Goal: Communication & Community: Answer question/provide support

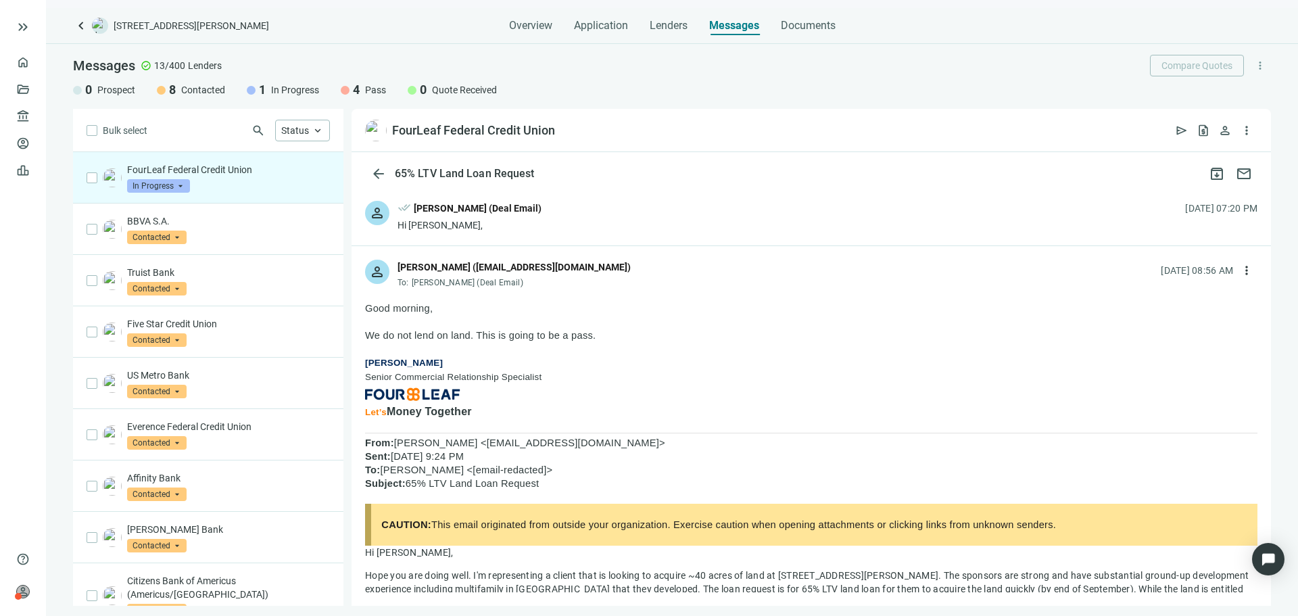
click at [546, 353] on p at bounding box center [811, 349] width 892 height 14
drag, startPoint x: 546, startPoint y: 353, endPoint x: 542, endPoint y: 314, distance: 39.4
click at [542, 314] on div "Good morning, We do not lend on land. This is going to be a pass. Alison Roach …" at bounding box center [811, 620] width 892 height 636
click at [542, 314] on p "Good morning," at bounding box center [811, 309] width 892 height 14
click at [609, 269] on div "person Alison Roach (aroach@fourleaffcu.com) To: Jaideep Chadha (Deal Email) 08…" at bounding box center [811, 268] width 919 height 45
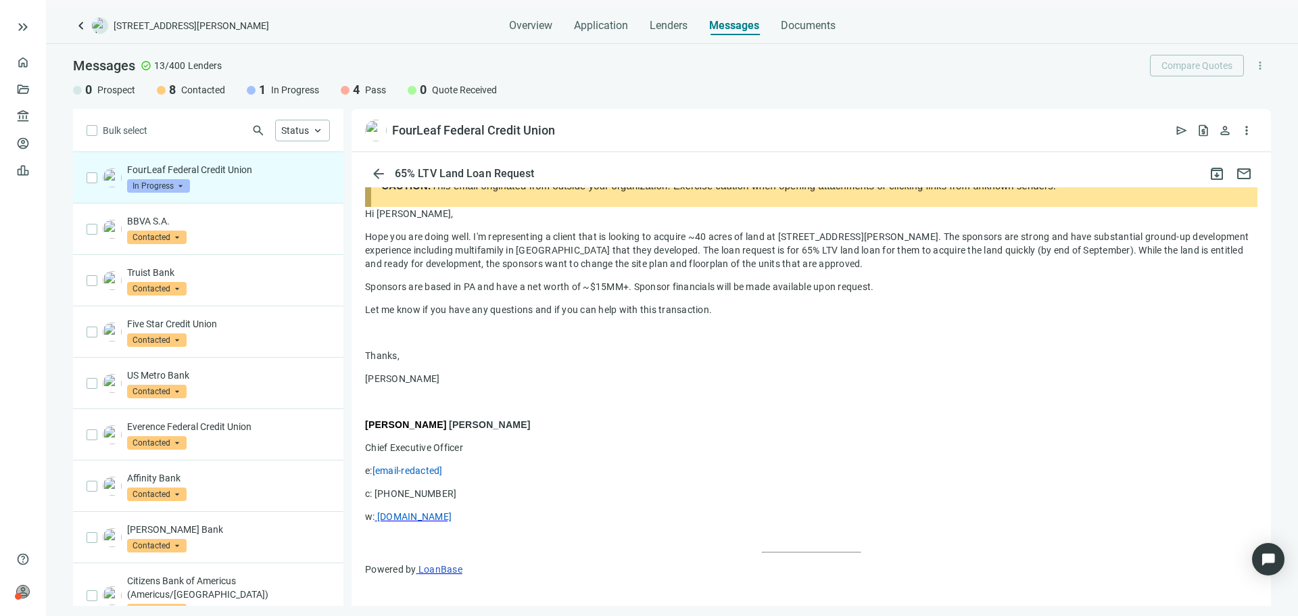
scroll to position [403, 0]
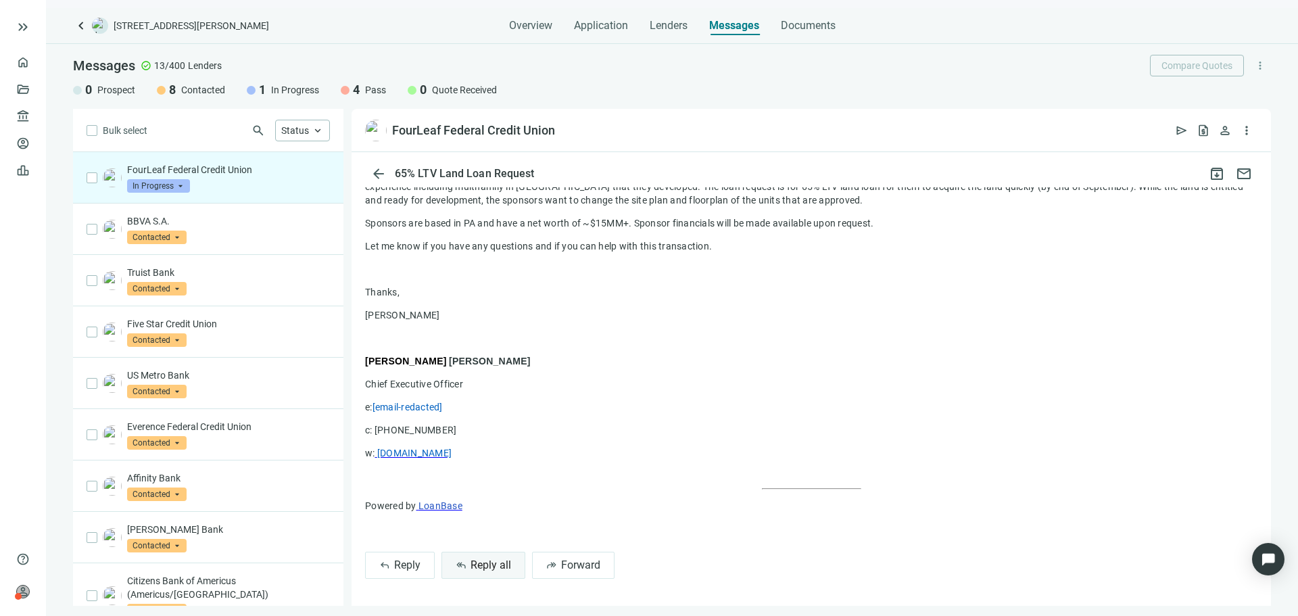
click at [506, 567] on span "Reply all" at bounding box center [491, 564] width 41 height 13
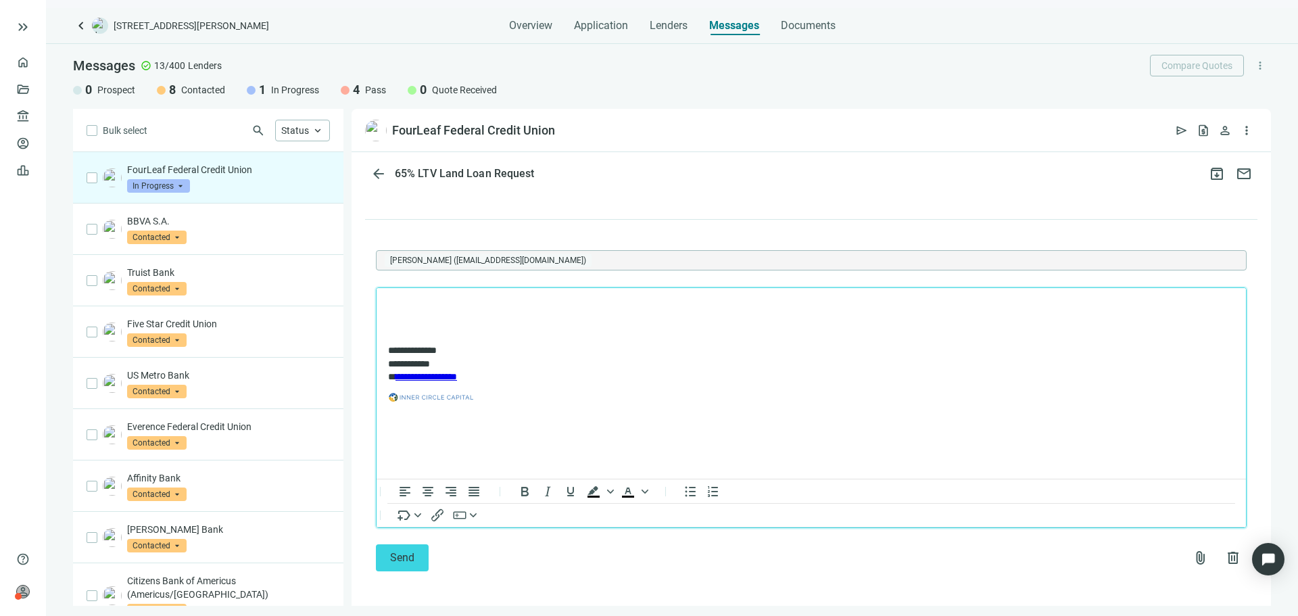
scroll to position [739, 0]
drag, startPoint x: 546, startPoint y: 429, endPoint x: 407, endPoint y: 284, distance: 200.8
click at [407, 284] on html "**********" at bounding box center [811, 353] width 869 height 138
click at [404, 295] on p "Rich Text Area. Press ALT-0 for help." at bounding box center [811, 302] width 846 height 14
drag, startPoint x: 404, startPoint y: 295, endPoint x: 623, endPoint y: 453, distance: 270.2
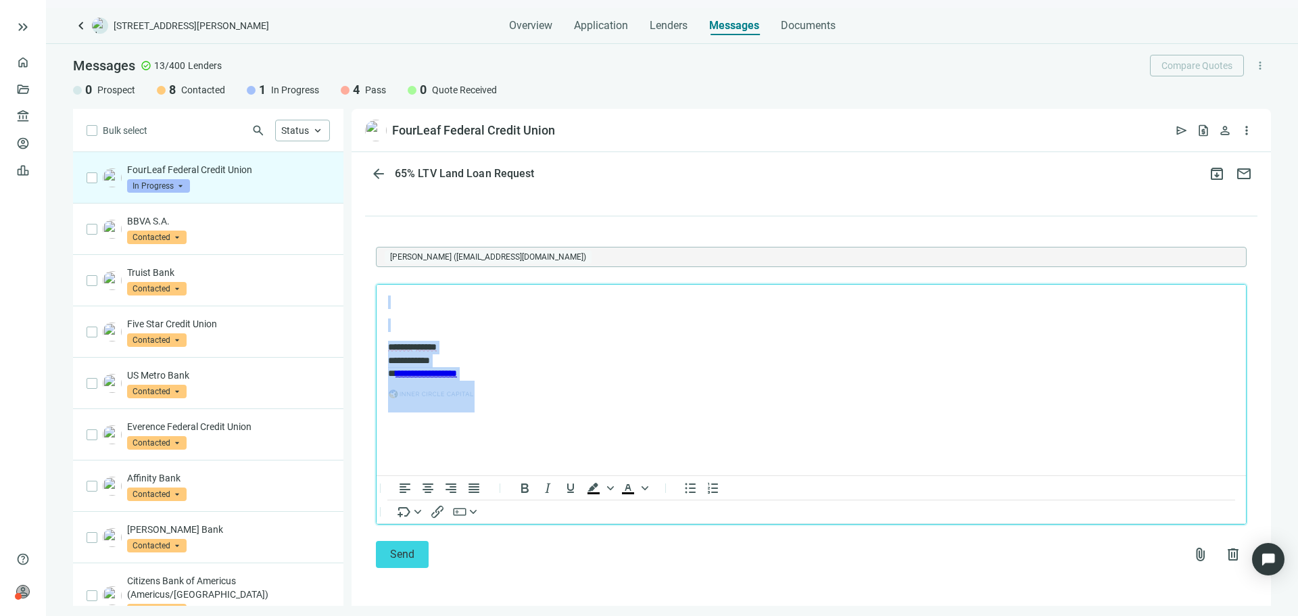
click at [623, 422] on html "**********" at bounding box center [811, 353] width 869 height 138
paste body "Rich Text Area. Press ALT-0 for help."
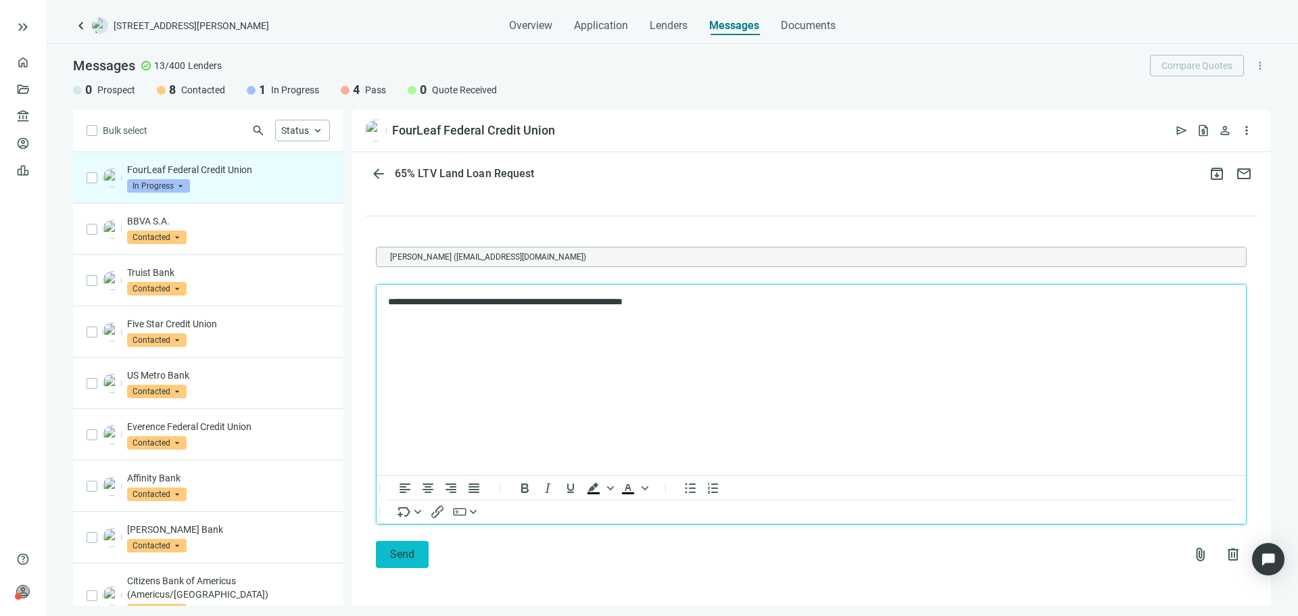
click at [412, 560] on span "Send" at bounding box center [402, 554] width 24 height 13
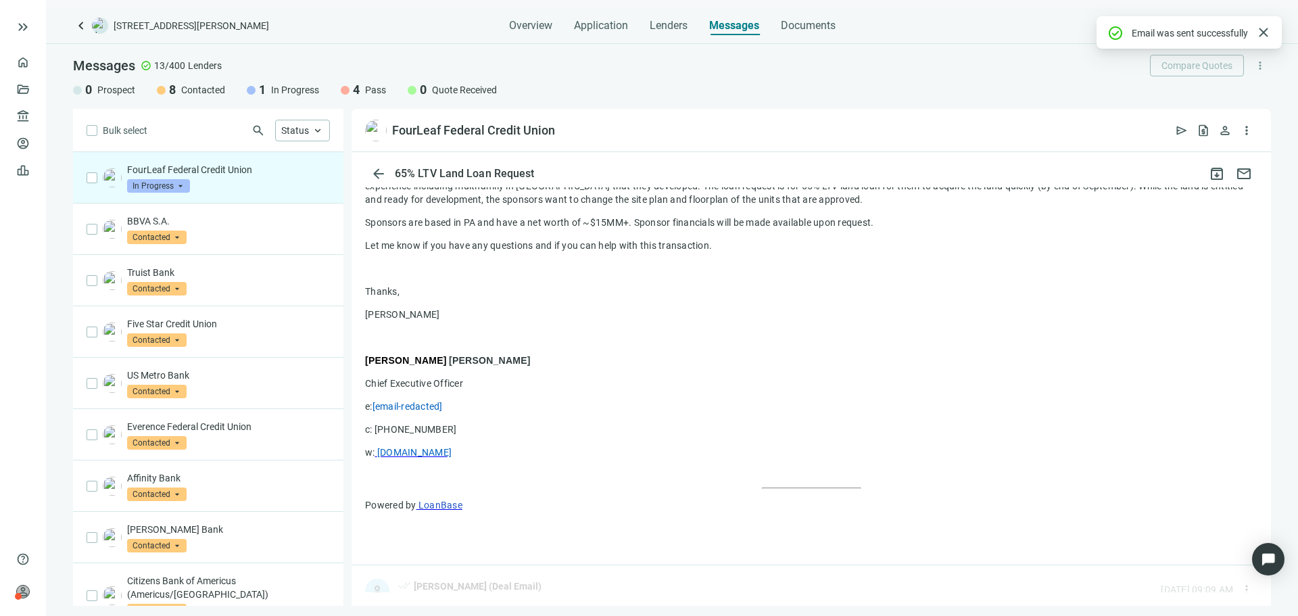
scroll to position [592, 0]
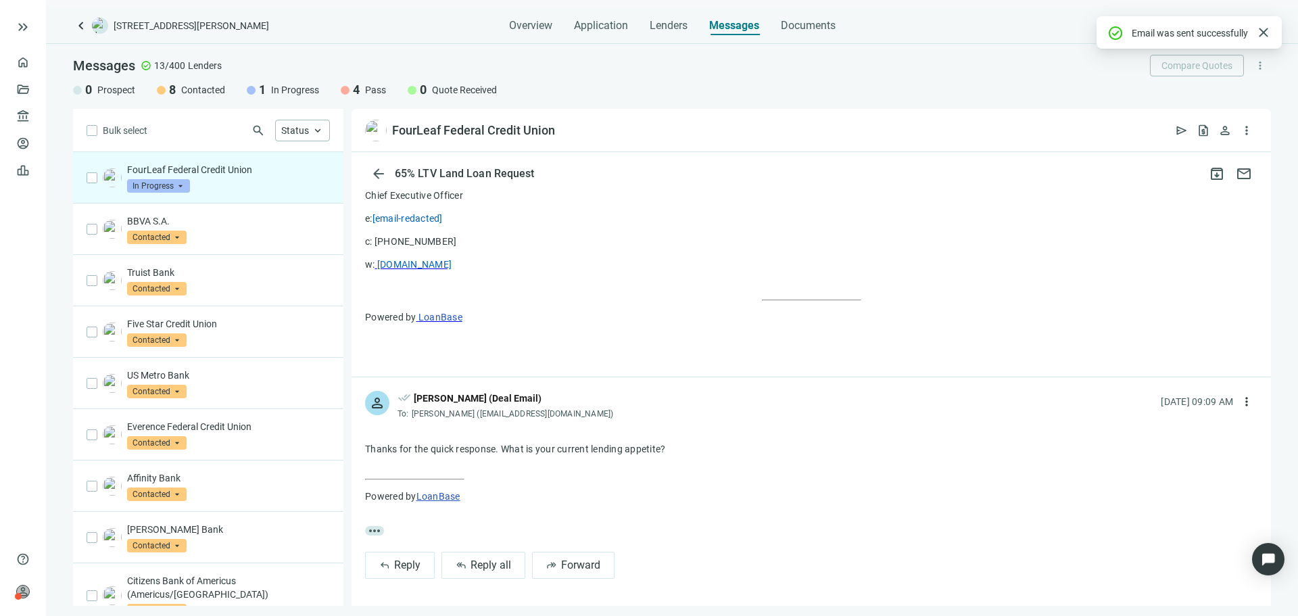
click at [174, 196] on div "FourLeaf Federal Credit Union In Progress arrow_drop_down" at bounding box center [208, 177] width 270 height 51
click at [181, 187] on span "In Progress" at bounding box center [158, 186] width 63 height 14
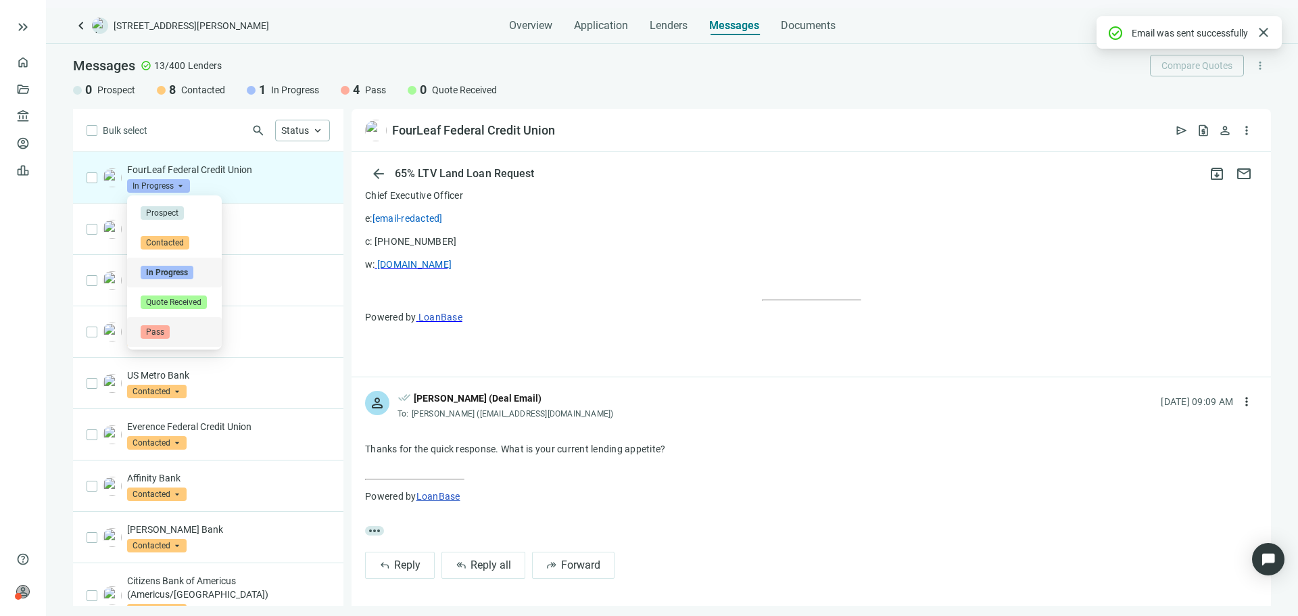
click at [185, 329] on div "Pass" at bounding box center [175, 332] width 68 height 14
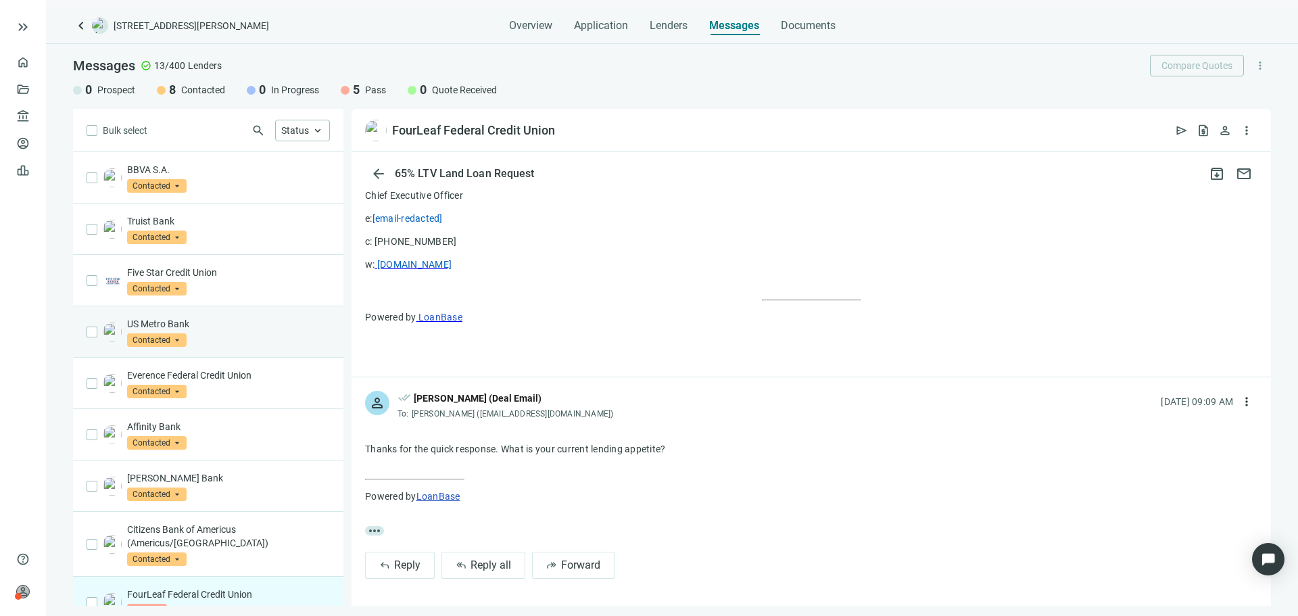
scroll to position [228, 0]
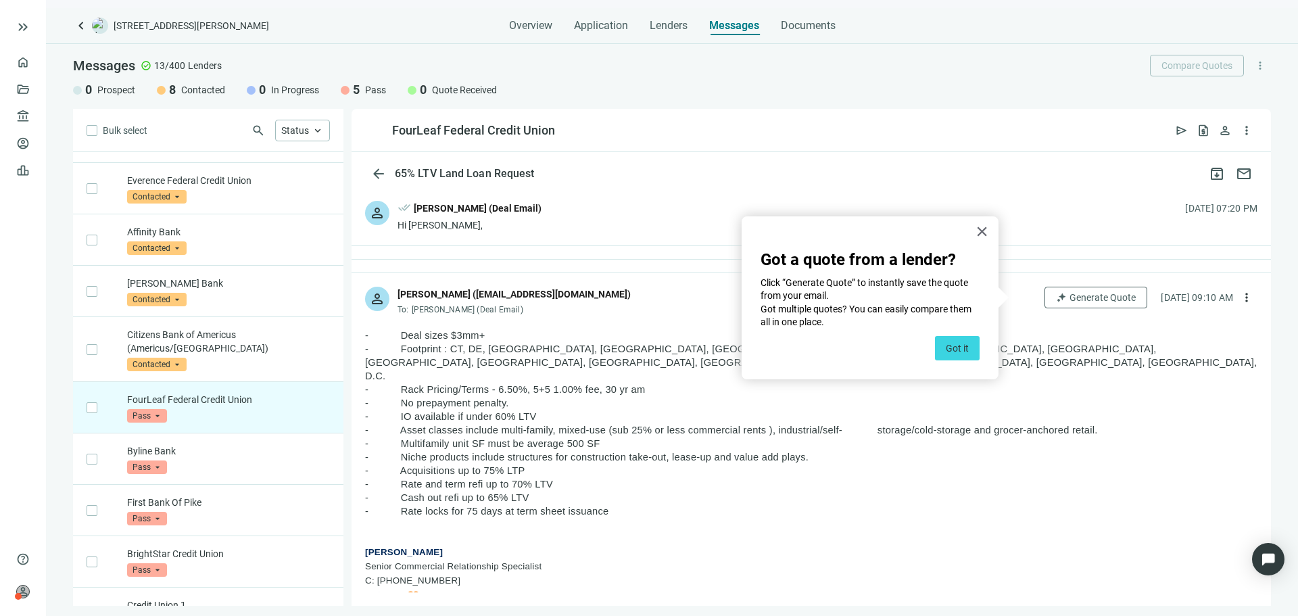
scroll to position [228, 0]
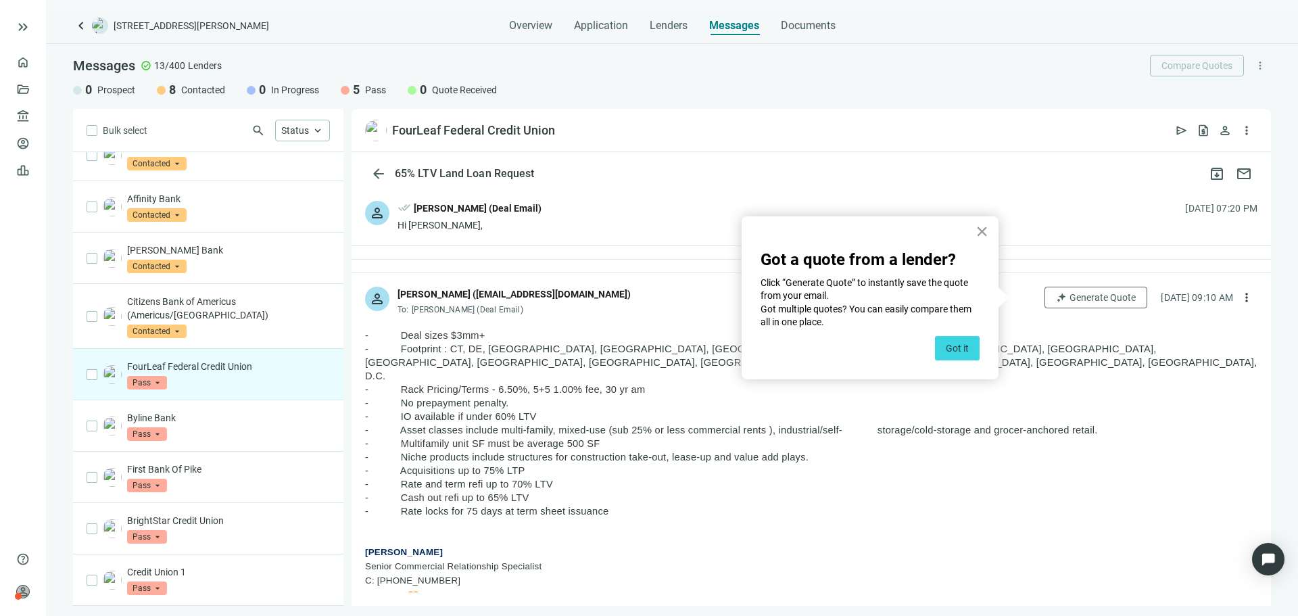
click at [981, 229] on button "×" at bounding box center [982, 231] width 13 height 22
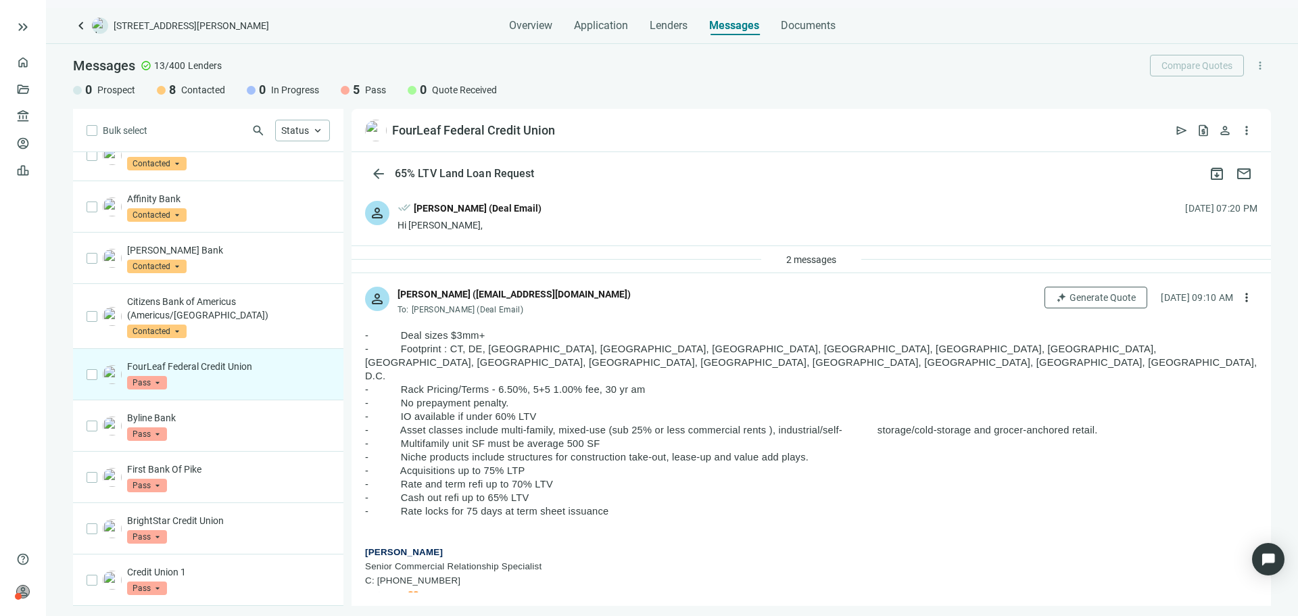
click at [418, 335] on span "- Deal sizes $3mm+" at bounding box center [425, 335] width 120 height 11
drag, startPoint x: 418, startPoint y: 335, endPoint x: 782, endPoint y: 384, distance: 367.0
click at [445, 411] on span "- IO available if under 60% LTV" at bounding box center [451, 416] width 172 height 11
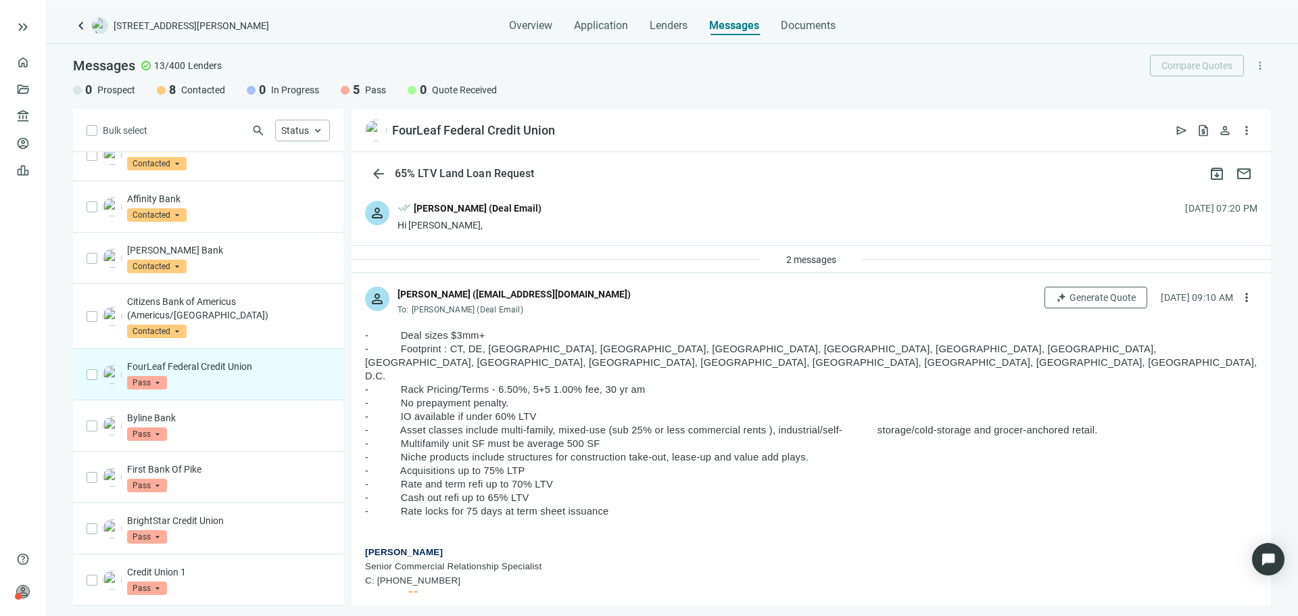
drag, startPoint x: 445, startPoint y: 391, endPoint x: 456, endPoint y: 402, distance: 15.8
click at [397, 425] on span "- Asset classes include multi-family, mixed-use (sub 25% or less commercial ren…" at bounding box center [731, 430] width 732 height 11
drag, startPoint x: 397, startPoint y: 400, endPoint x: 1001, endPoint y: 498, distance: 611.5
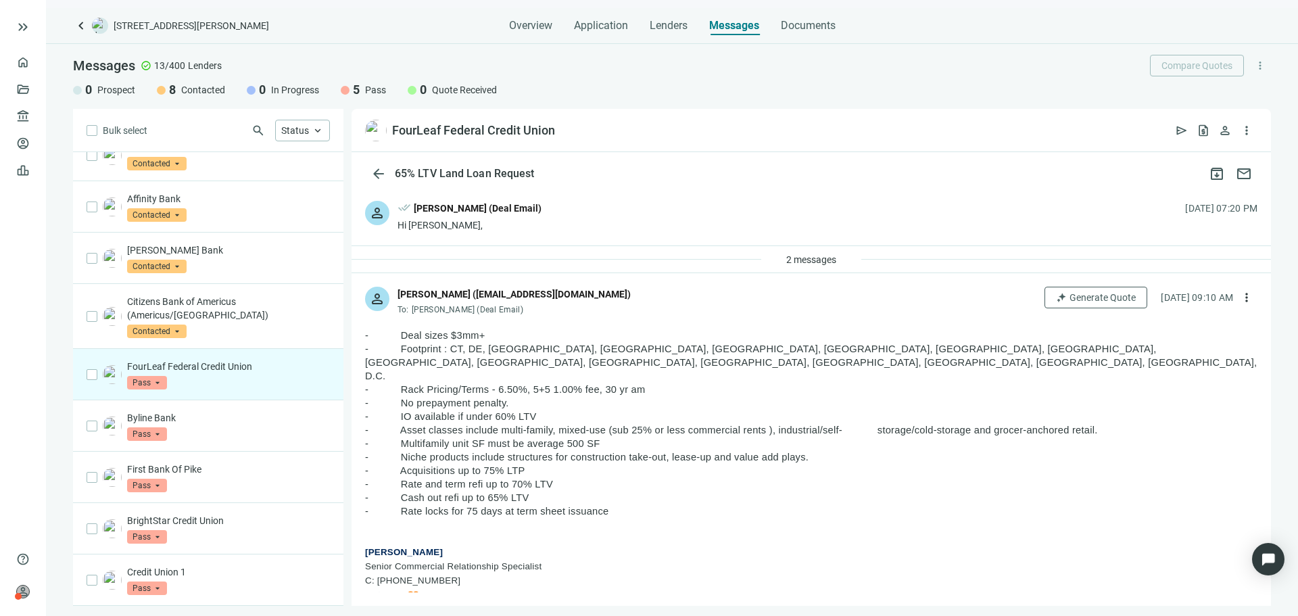
click at [1000, 518] on p at bounding box center [811, 525] width 892 height 14
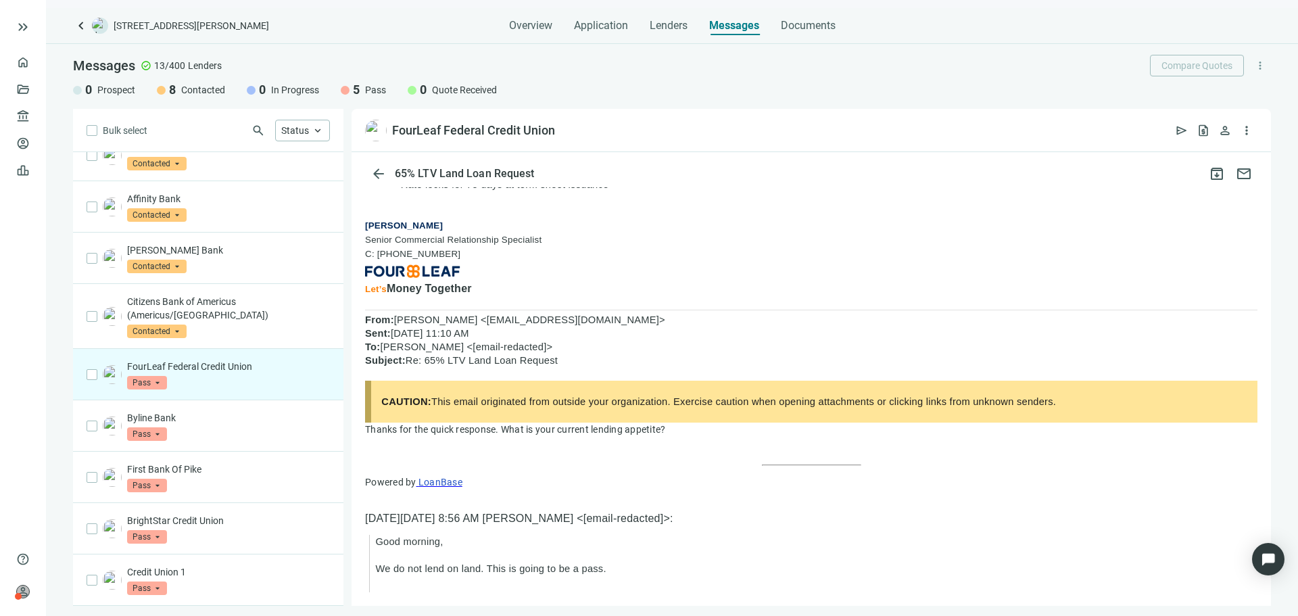
scroll to position [959, 0]
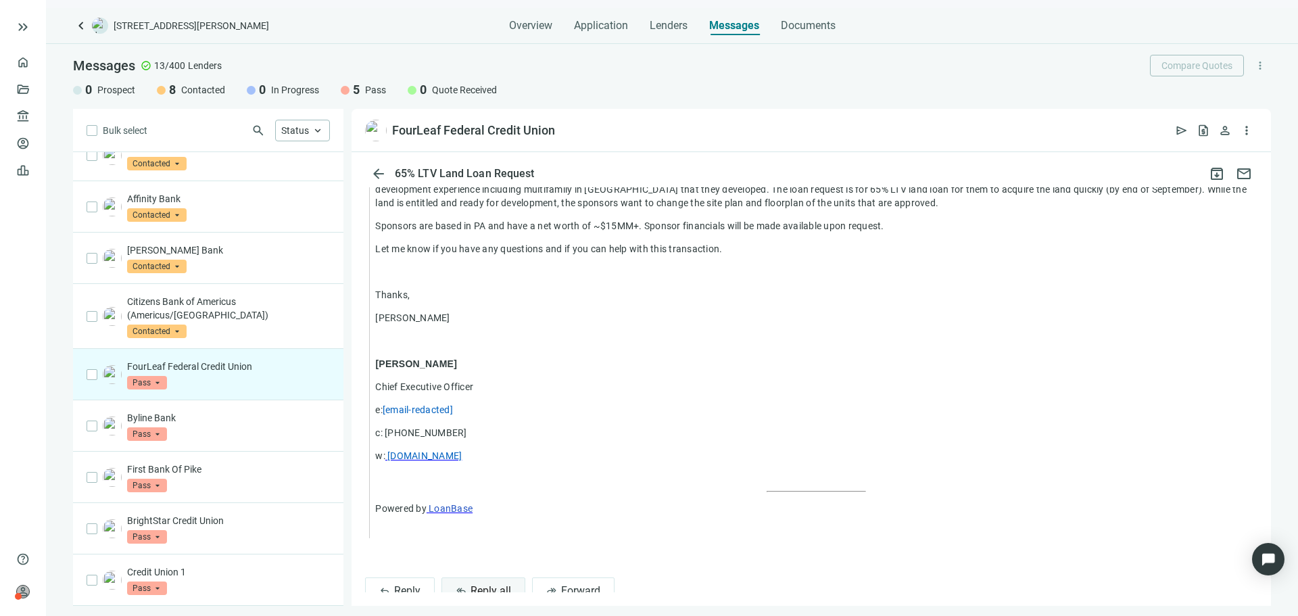
click at [505, 577] on button "reply_all Reply all" at bounding box center [483, 590] width 84 height 27
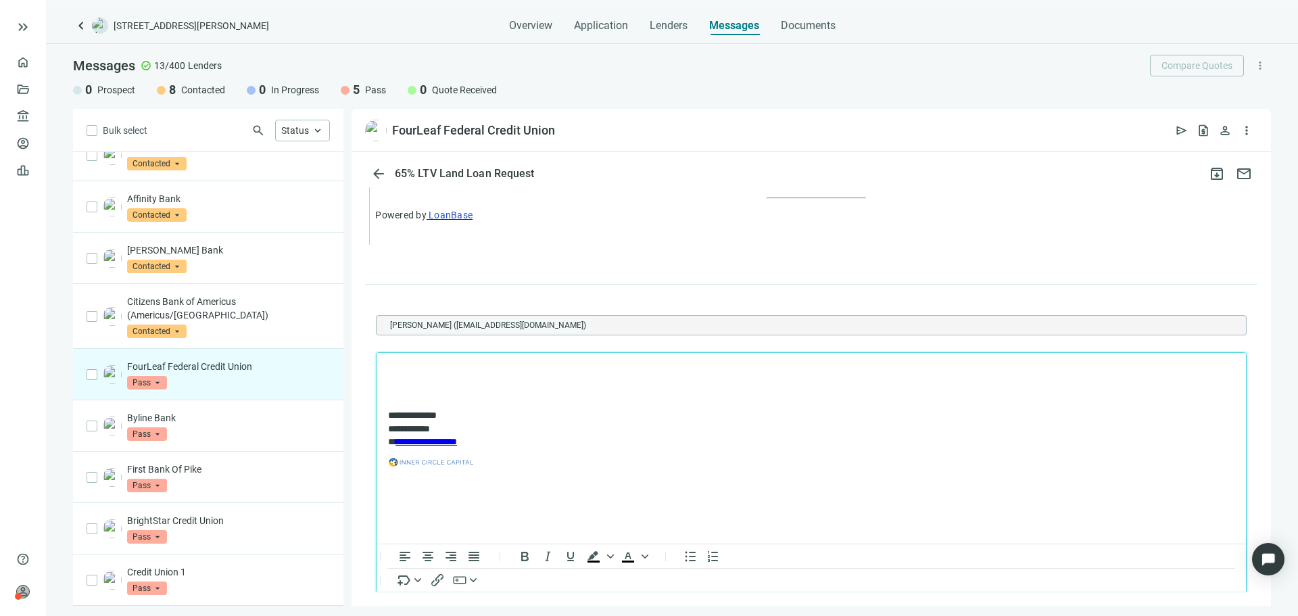
scroll to position [1295, 0]
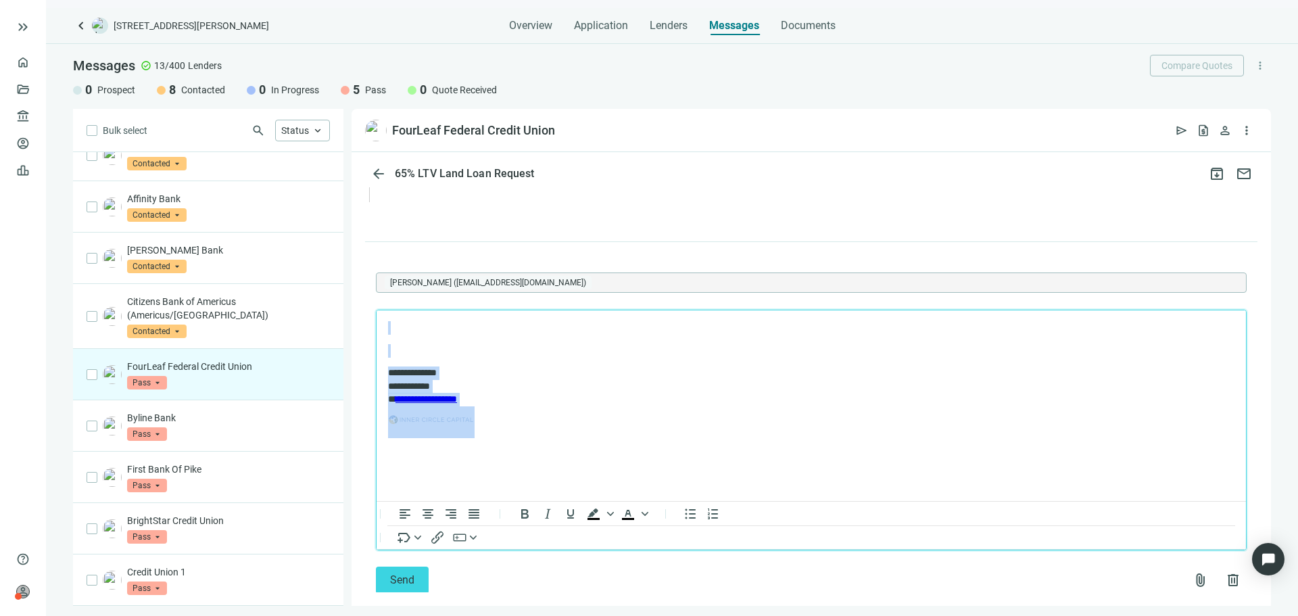
drag, startPoint x: 581, startPoint y: 428, endPoint x: 677, endPoint y: 539, distance: 146.2
click at [377, 310] on html "**********" at bounding box center [811, 379] width 869 height 138
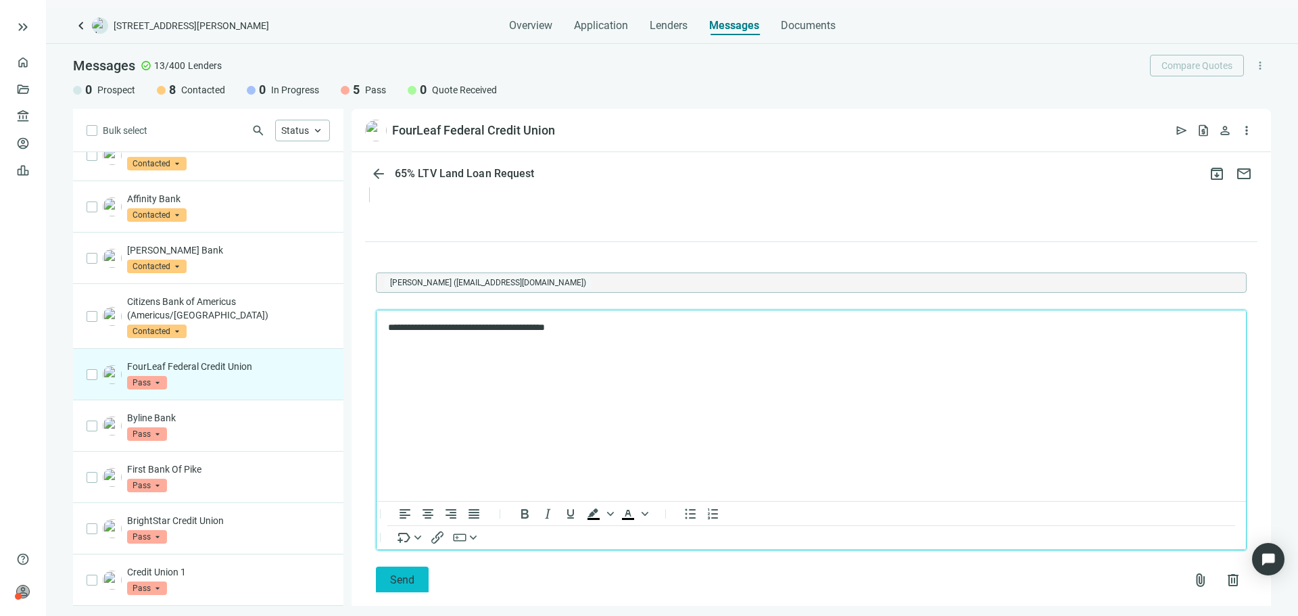
click at [395, 573] on span "Send" at bounding box center [402, 579] width 24 height 13
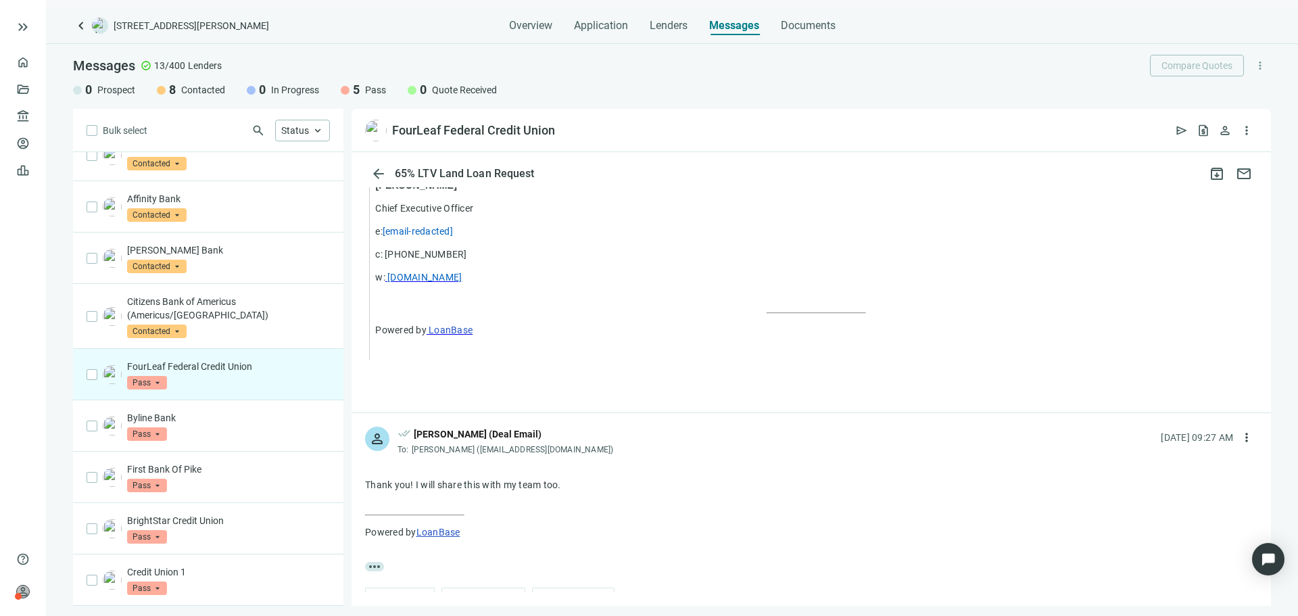
scroll to position [1148, 0]
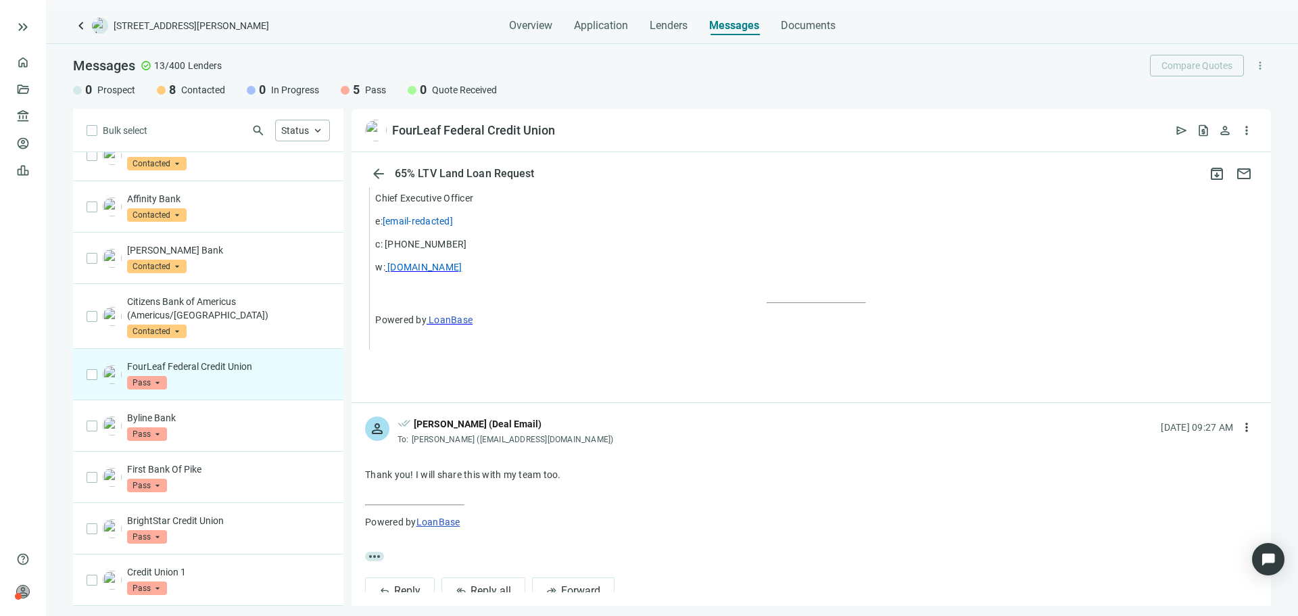
click at [475, 435] on span "Alison Roach (aroach@fourleaffcu.com)" at bounding box center [513, 439] width 202 height 9
drag, startPoint x: 475, startPoint y: 410, endPoint x: 543, endPoint y: 410, distance: 67.6
click at [543, 435] on span "Alison Roach (aroach@fourleaffcu.com)" at bounding box center [513, 439] width 202 height 9
copy span "aroach@fourleaffcu.com"
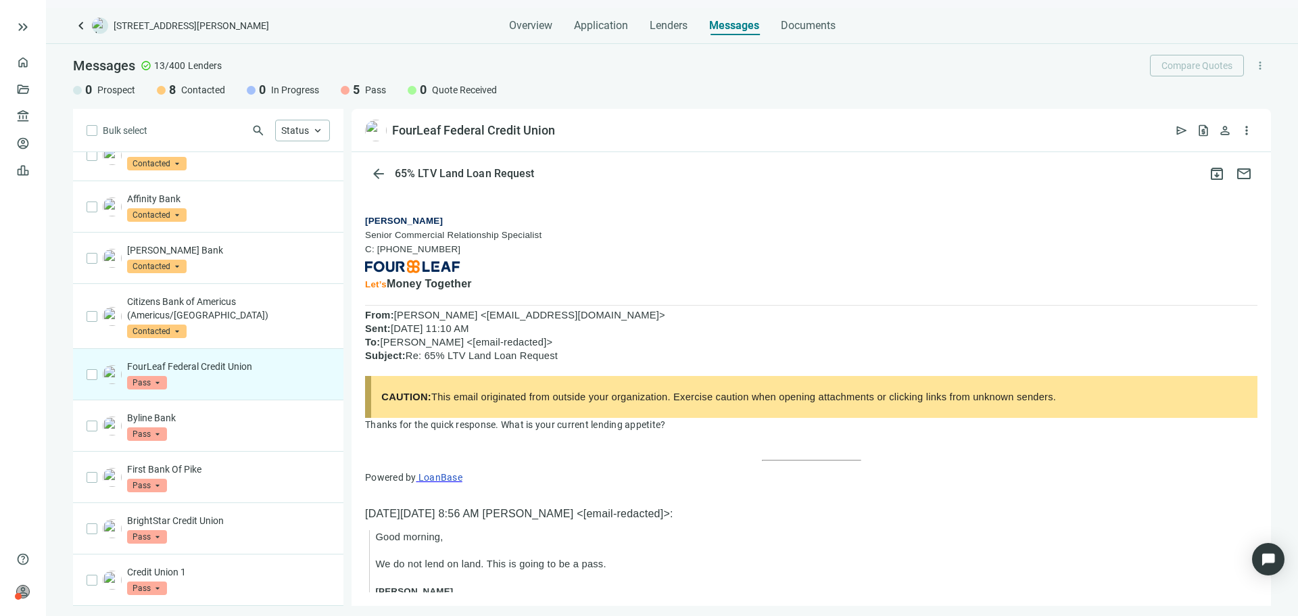
scroll to position [0, 0]
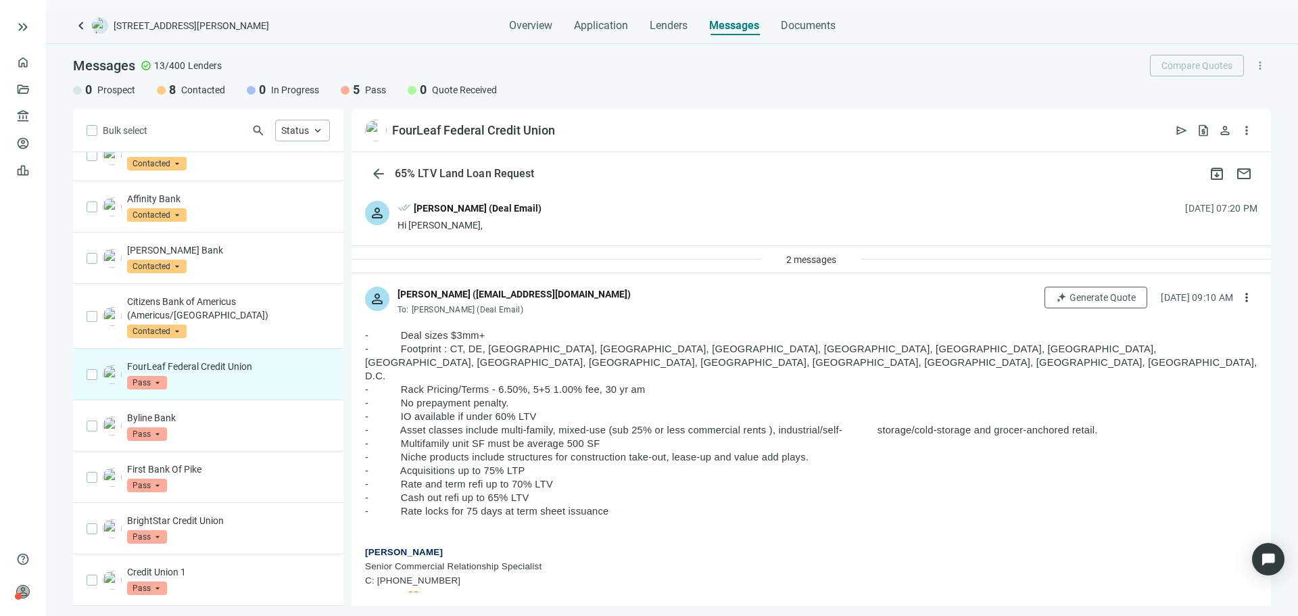
drag, startPoint x: 362, startPoint y: 336, endPoint x: 614, endPoint y: 481, distance: 290.1
drag, startPoint x: 1035, startPoint y: 418, endPoint x: 937, endPoint y: 398, distance: 100.1
click at [1035, 437] on p "- Multifamily unit SF must be average 500 SF" at bounding box center [811, 444] width 892 height 14
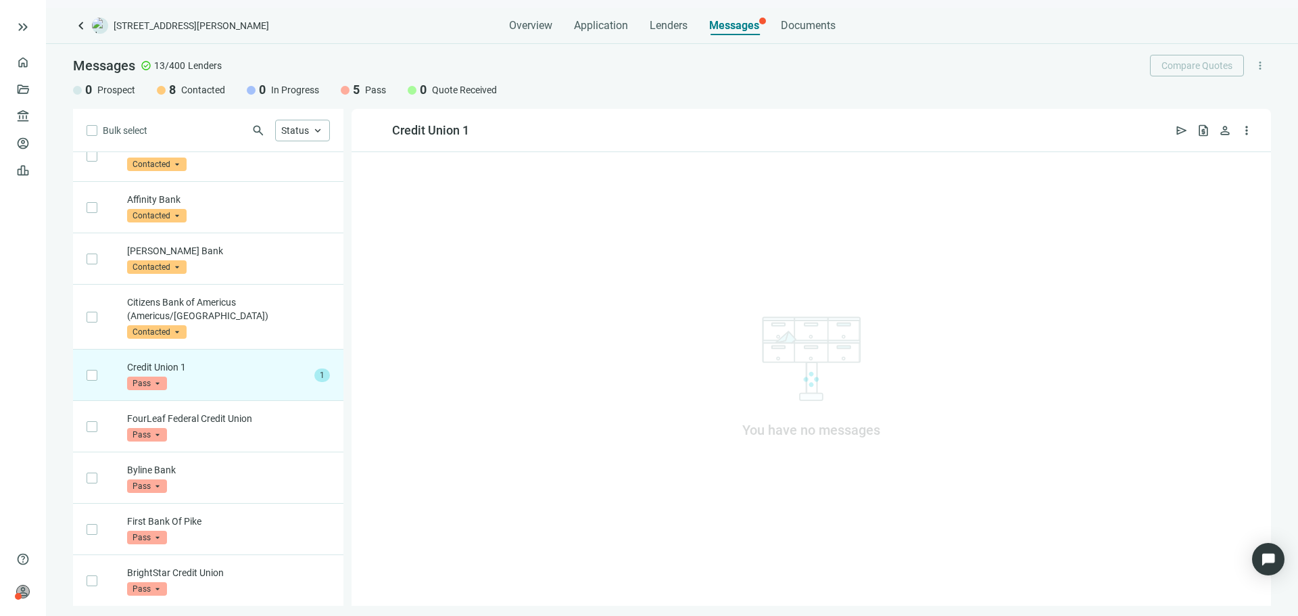
scroll to position [228, 0]
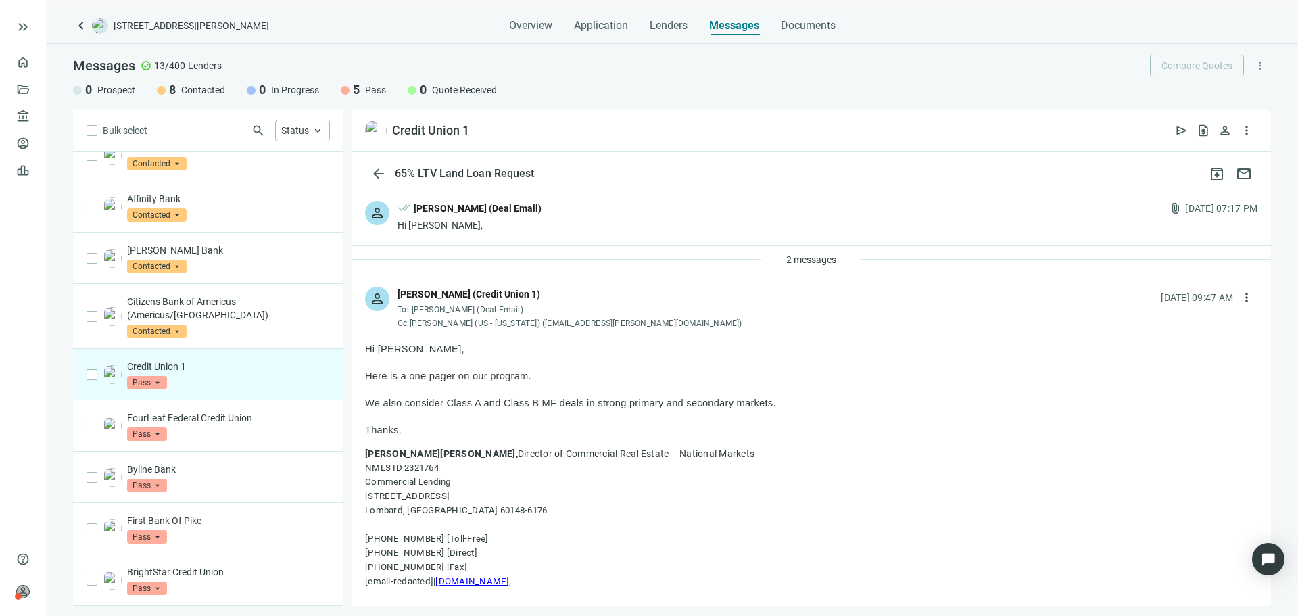
click at [465, 409] on p "We also consider Class A and Class B MF deals in strong primary and secondary m…" at bounding box center [811, 403] width 892 height 14
click at [464, 409] on p "We also consider Class A and Class B MF deals in strong primary and secondary m…" at bounding box center [811, 403] width 892 height 14
drag, startPoint x: 464, startPoint y: 409, endPoint x: 464, endPoint y: 382, distance: 27.1
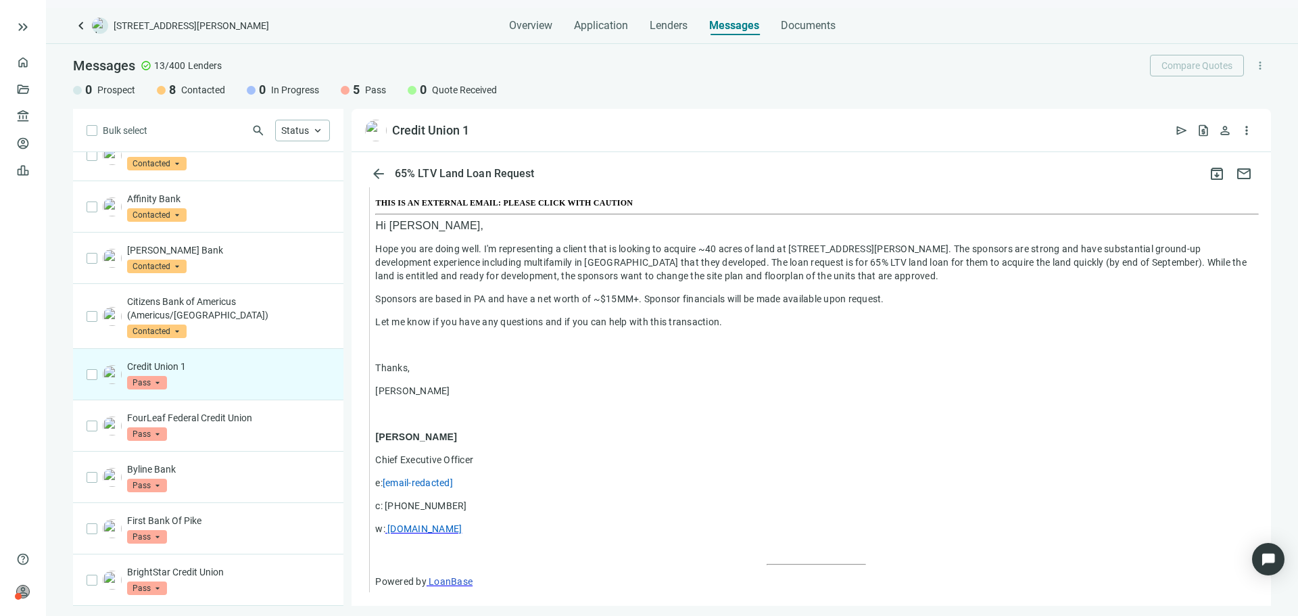
scroll to position [1586, 0]
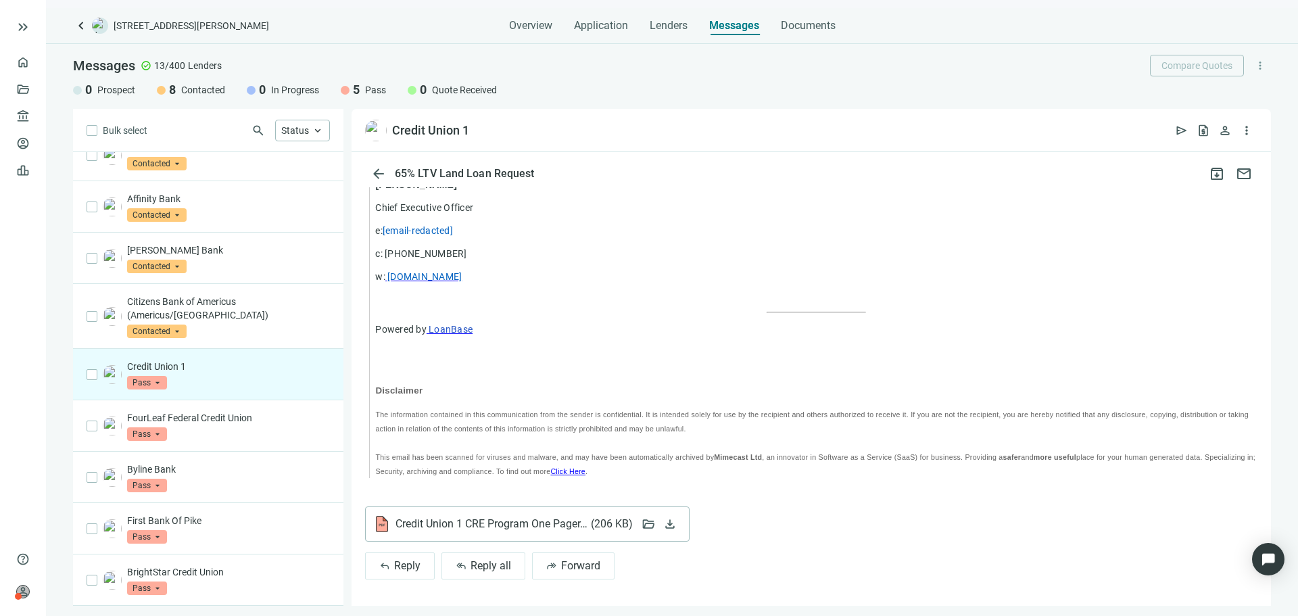
click at [471, 530] on div "Credit Union 1 CRE Program One Pager.pdf ( 206 KB )" at bounding box center [503, 524] width 258 height 16
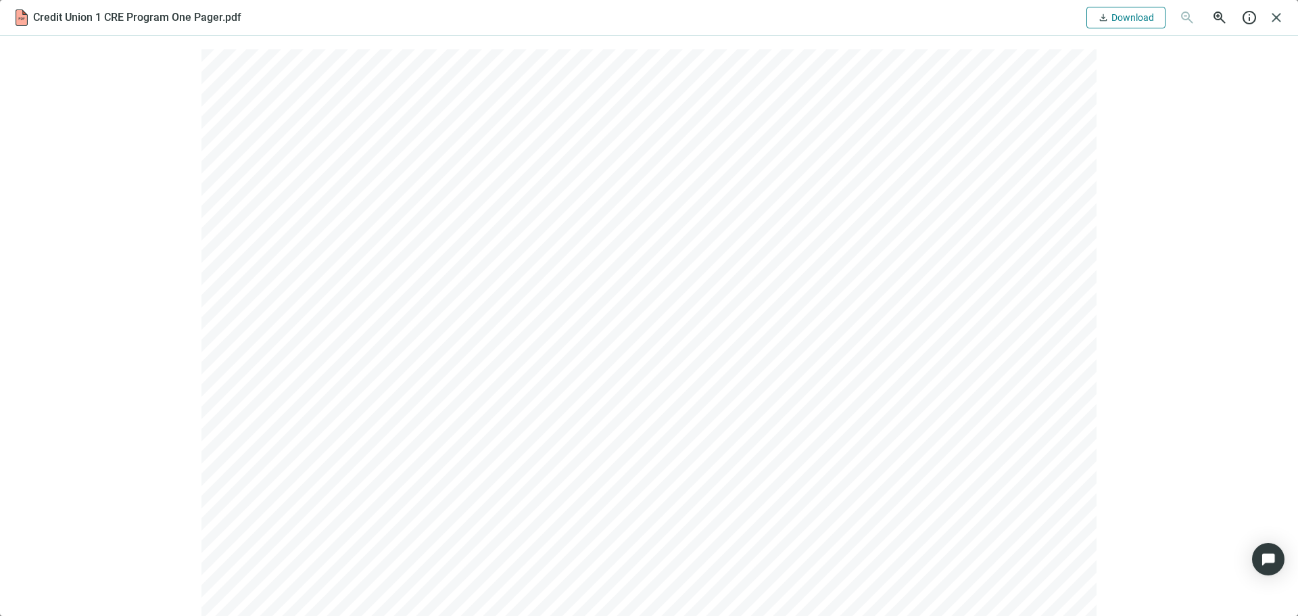
click at [1111, 20] on span "Download" at bounding box center [1132, 17] width 43 height 11
click at [1271, 16] on span "close" at bounding box center [1276, 17] width 16 height 16
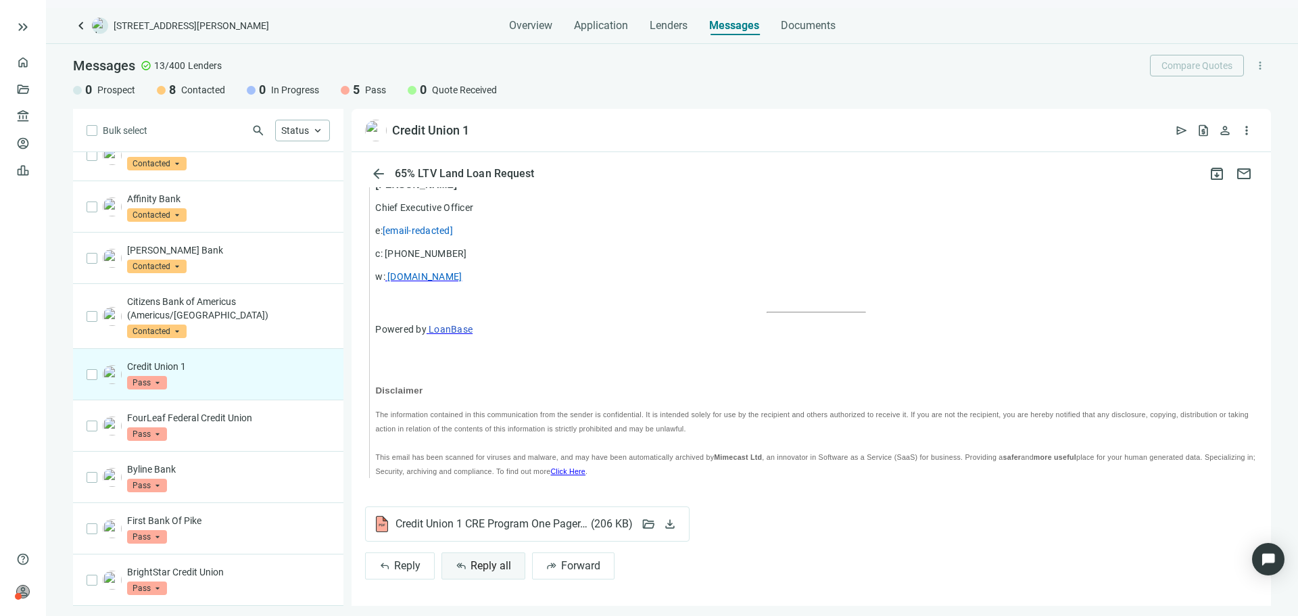
click at [486, 561] on span "Reply all" at bounding box center [491, 565] width 41 height 13
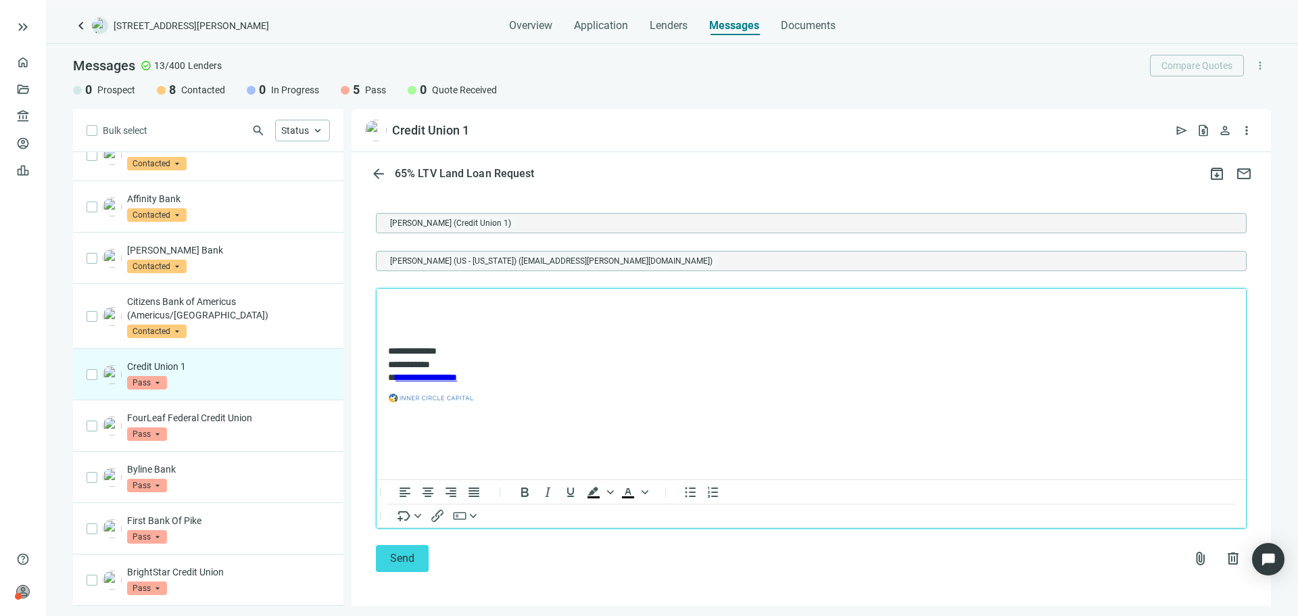
scroll to position [1960, 0]
drag, startPoint x: 433, startPoint y: 285, endPoint x: 430, endPoint y: 304, distance: 19.9
drag, startPoint x: 429, startPoint y: 308, endPoint x: 587, endPoint y: 462, distance: 221.3
click at [587, 423] on html "**********" at bounding box center [811, 354] width 869 height 138
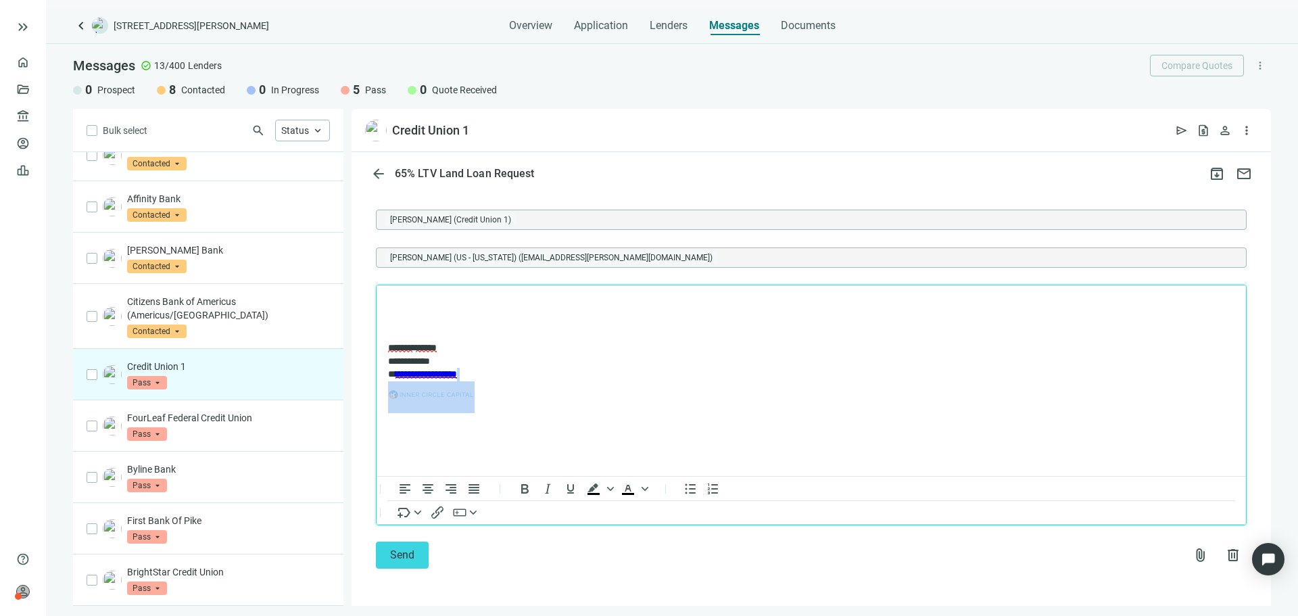
drag, startPoint x: 587, startPoint y: 462, endPoint x: 519, endPoint y: 453, distance: 68.9
click at [519, 423] on html "**********" at bounding box center [811, 354] width 869 height 138
click at [530, 423] on html "**********" at bounding box center [811, 354] width 869 height 138
drag, startPoint x: 569, startPoint y: 431, endPoint x: 368, endPoint y: 322, distance: 228.4
click at [377, 322] on html "**********" at bounding box center [811, 354] width 869 height 138
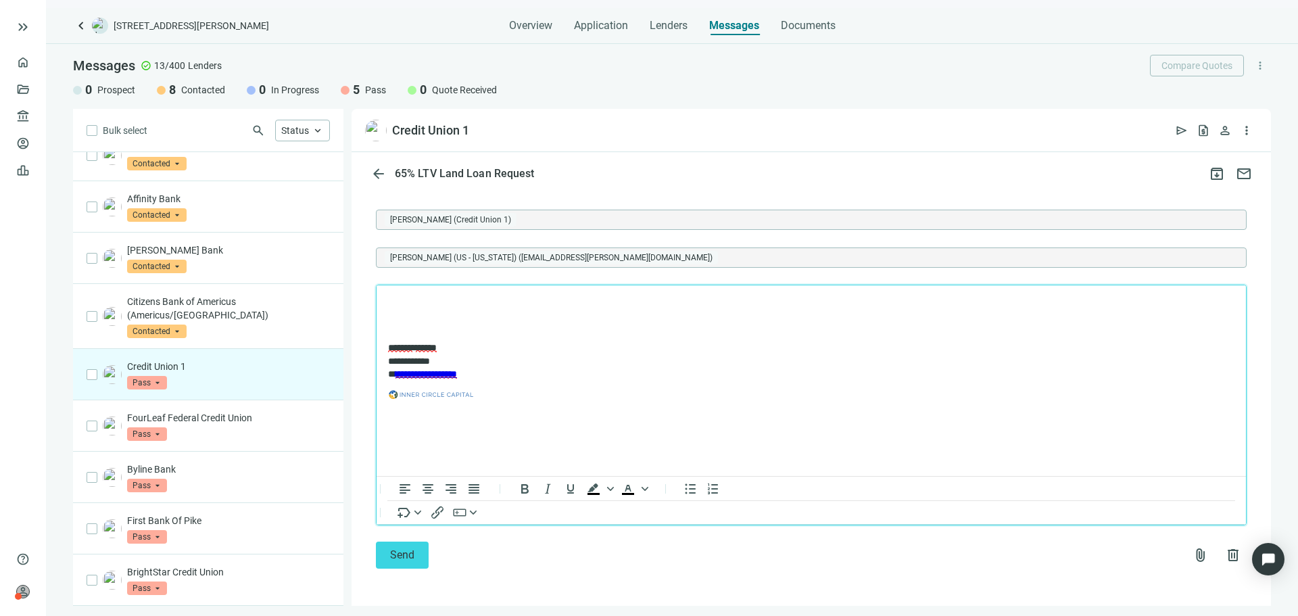
drag, startPoint x: 406, startPoint y: 336, endPoint x: 409, endPoint y: 326, distance: 10.7
click at [406, 335] on body "**********" at bounding box center [811, 353] width 848 height 116
drag, startPoint x: 410, startPoint y: 312, endPoint x: 466, endPoint y: 391, distance: 97.0
click at [466, 391] on body "**********" at bounding box center [811, 353] width 848 height 116
click button "Send" at bounding box center [402, 555] width 53 height 27
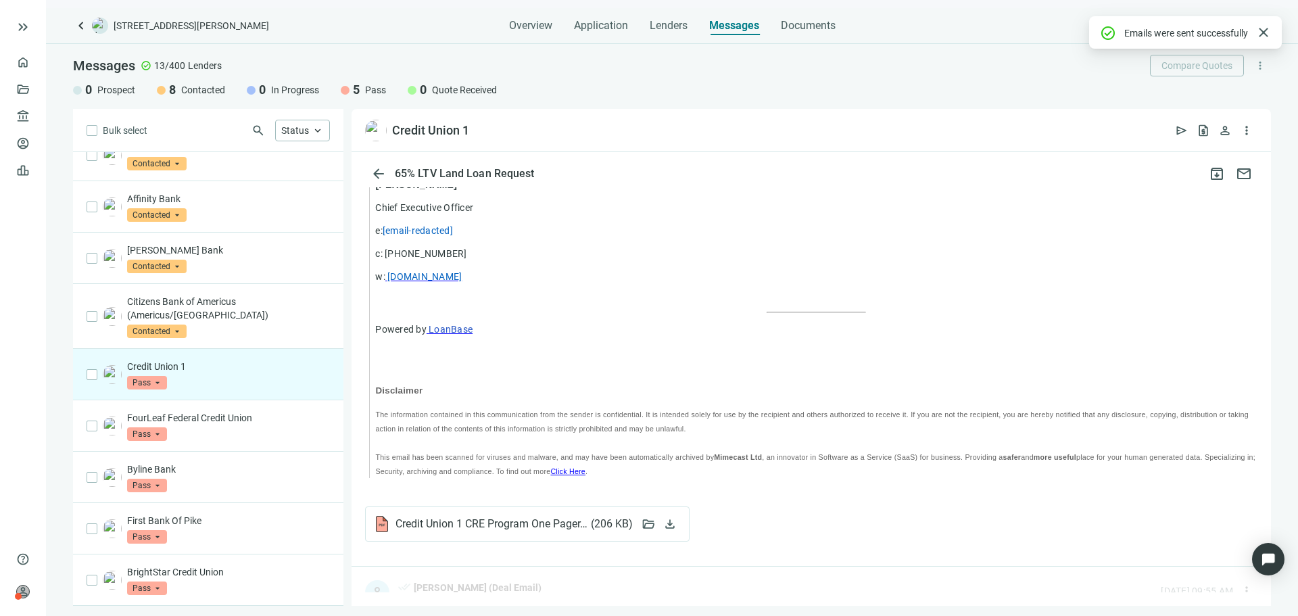
scroll to position [1788, 0]
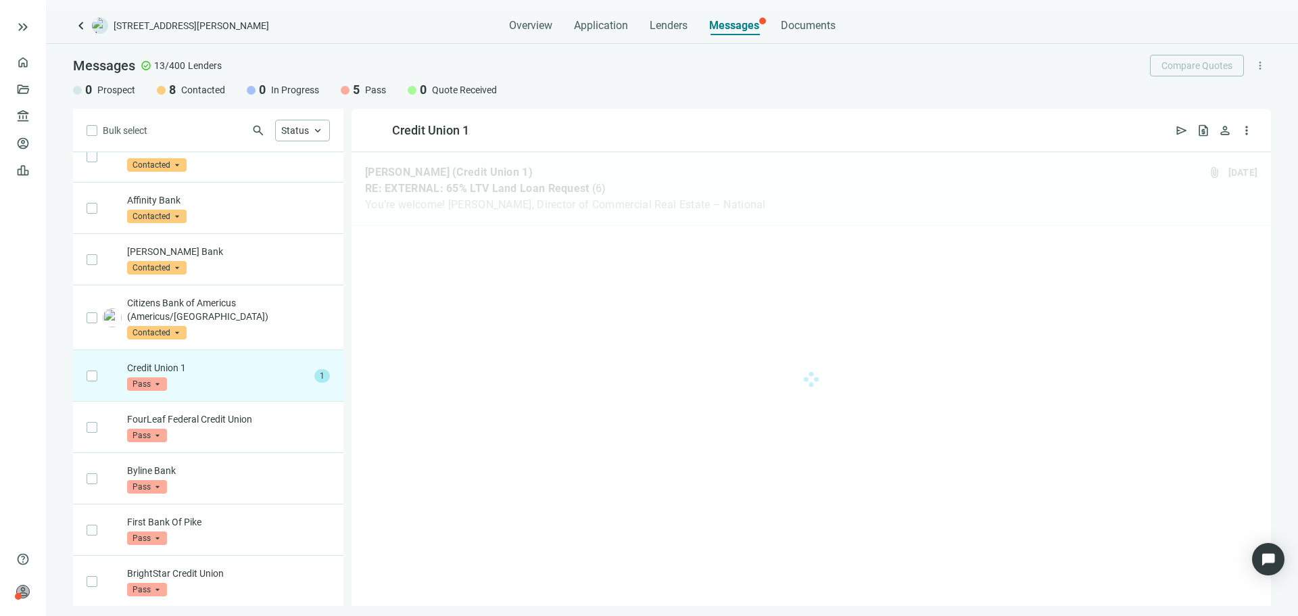
scroll to position [228, 0]
